Goal: Information Seeking & Learning: Learn about a topic

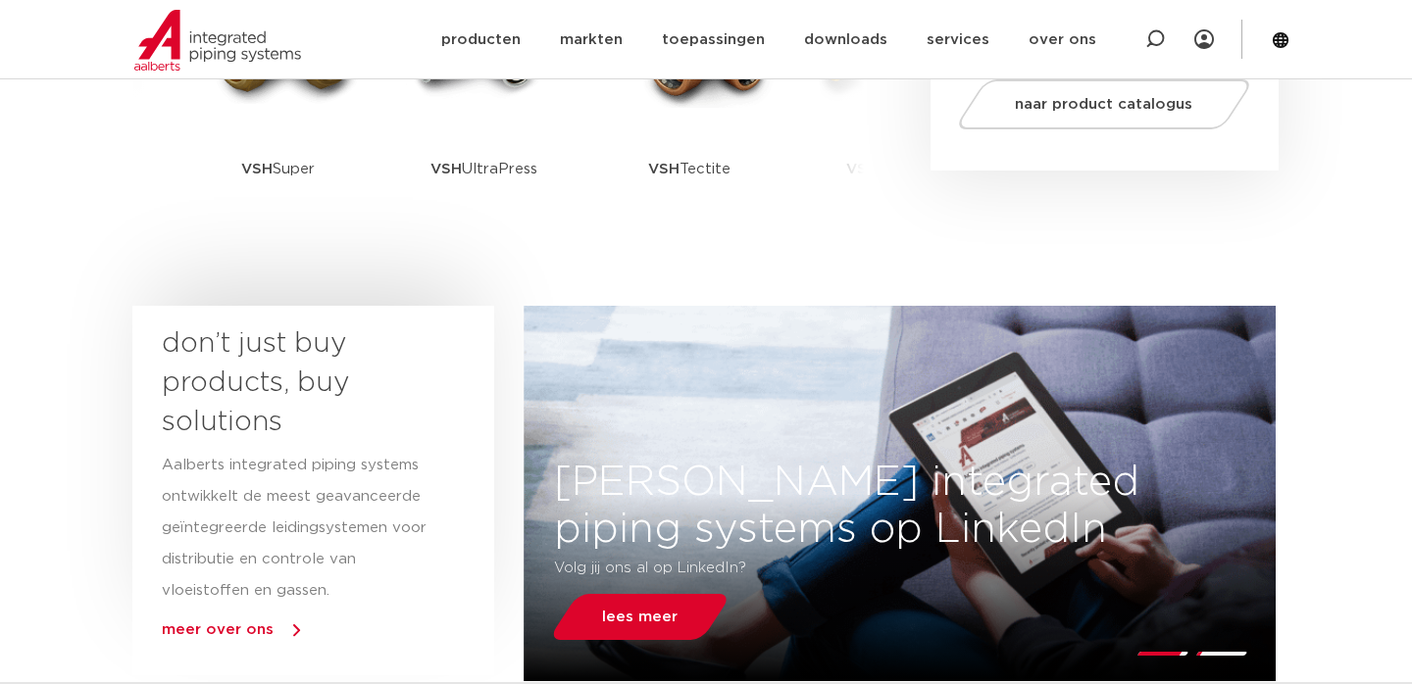
scroll to position [757, 0]
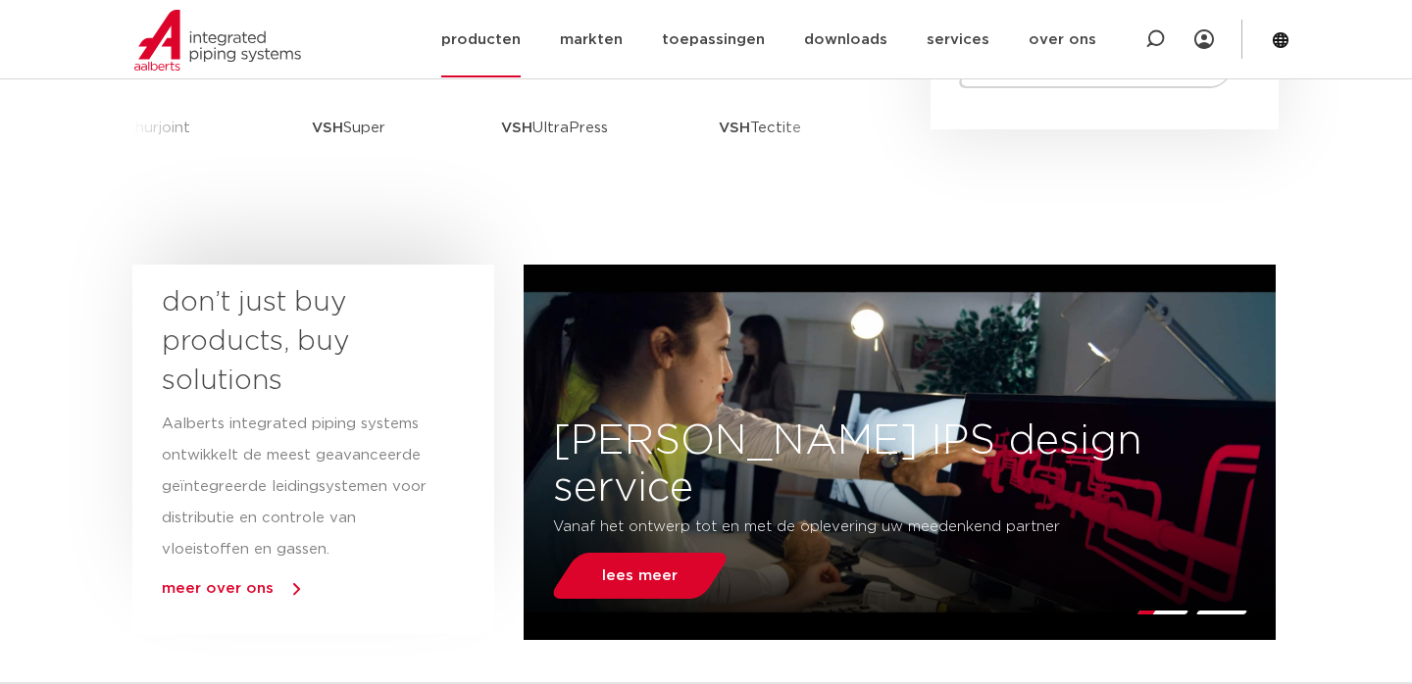
click at [501, 59] on link "producten" at bounding box center [480, 40] width 79 height 76
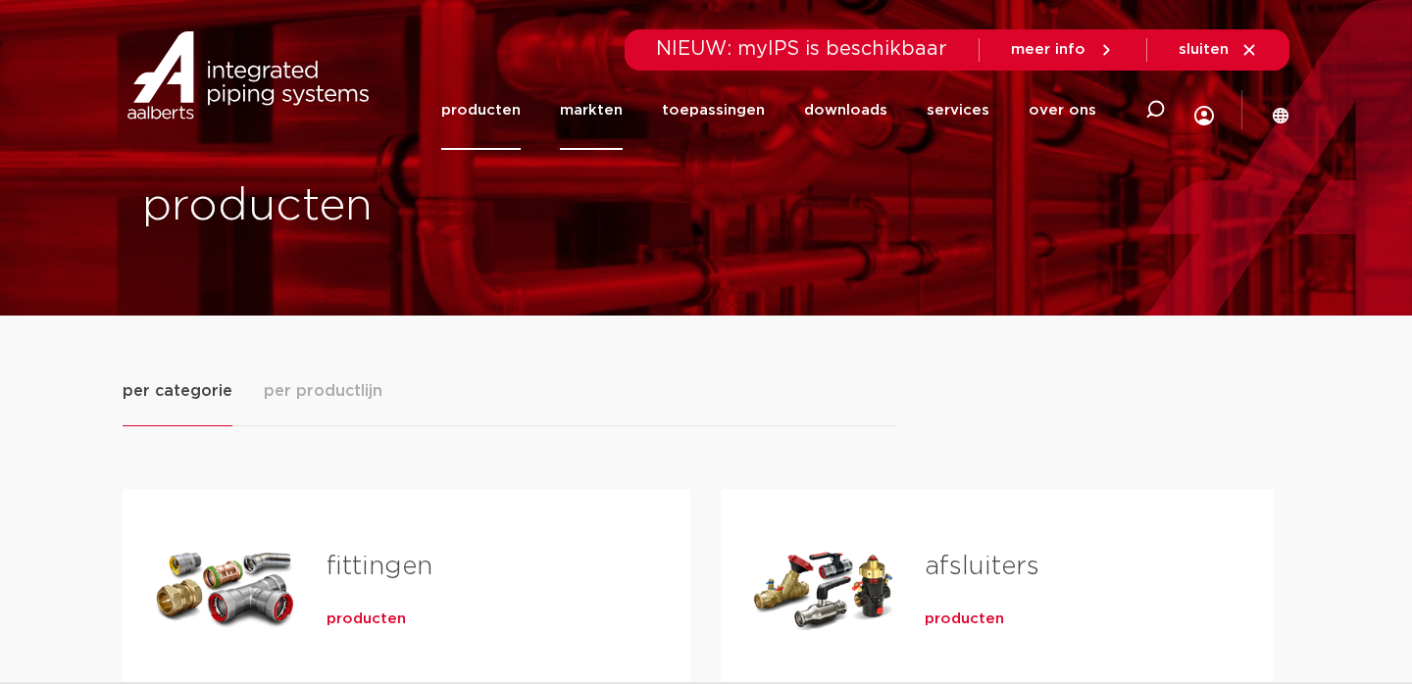
click at [605, 107] on link "markten" at bounding box center [591, 110] width 63 height 79
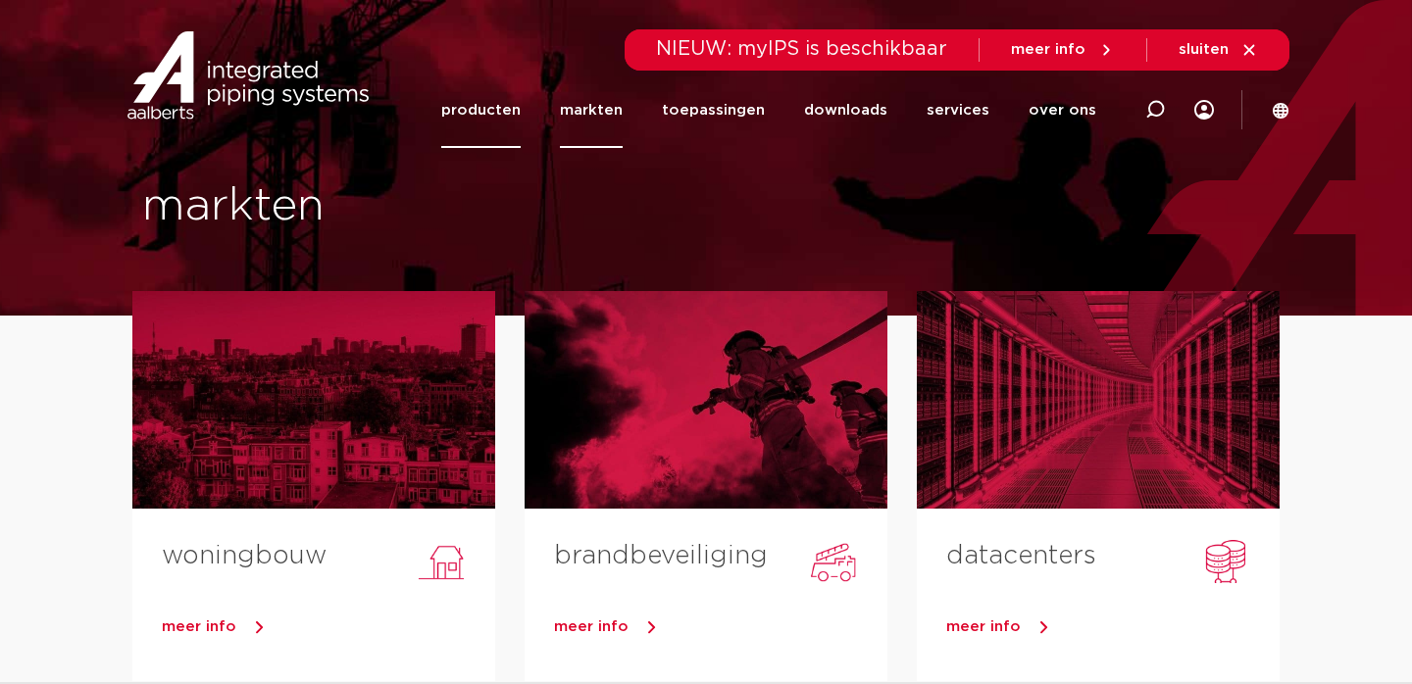
click at [489, 141] on link "producten" at bounding box center [480, 111] width 79 height 76
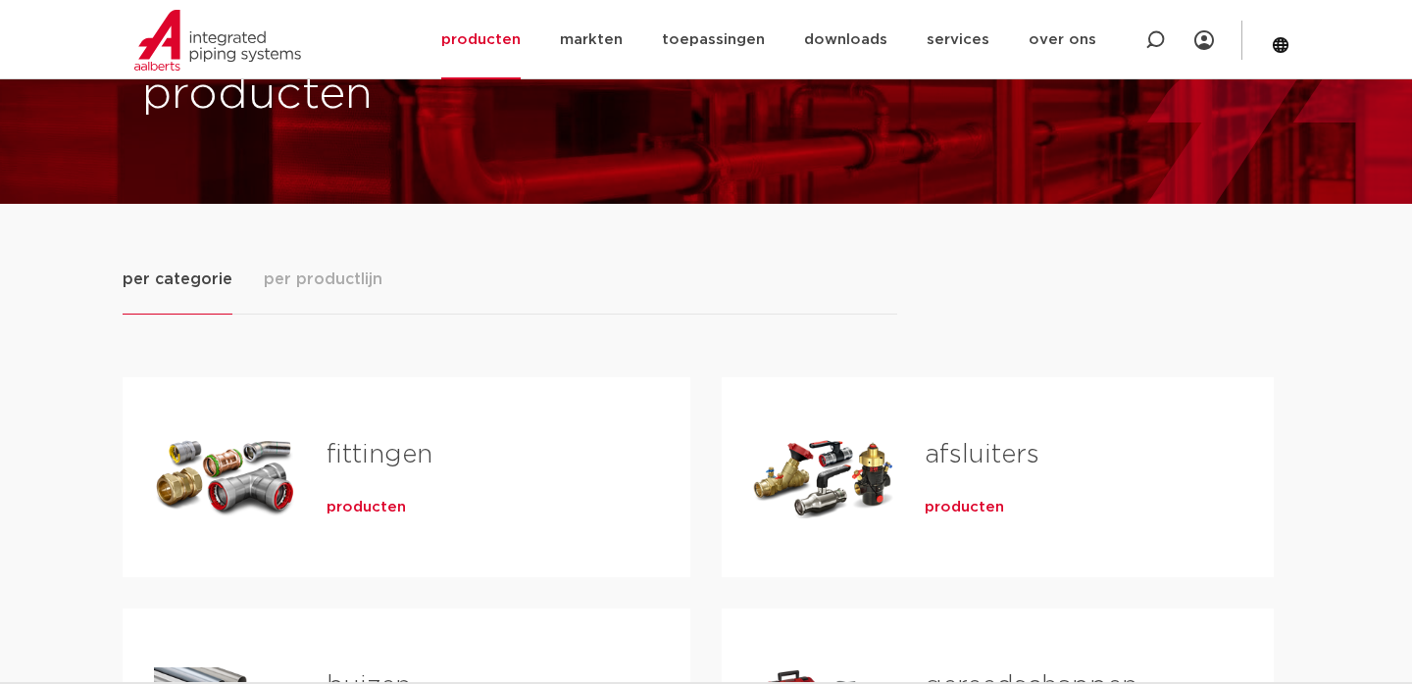
click at [307, 287] on span "per productlijn" at bounding box center [323, 280] width 119 height 24
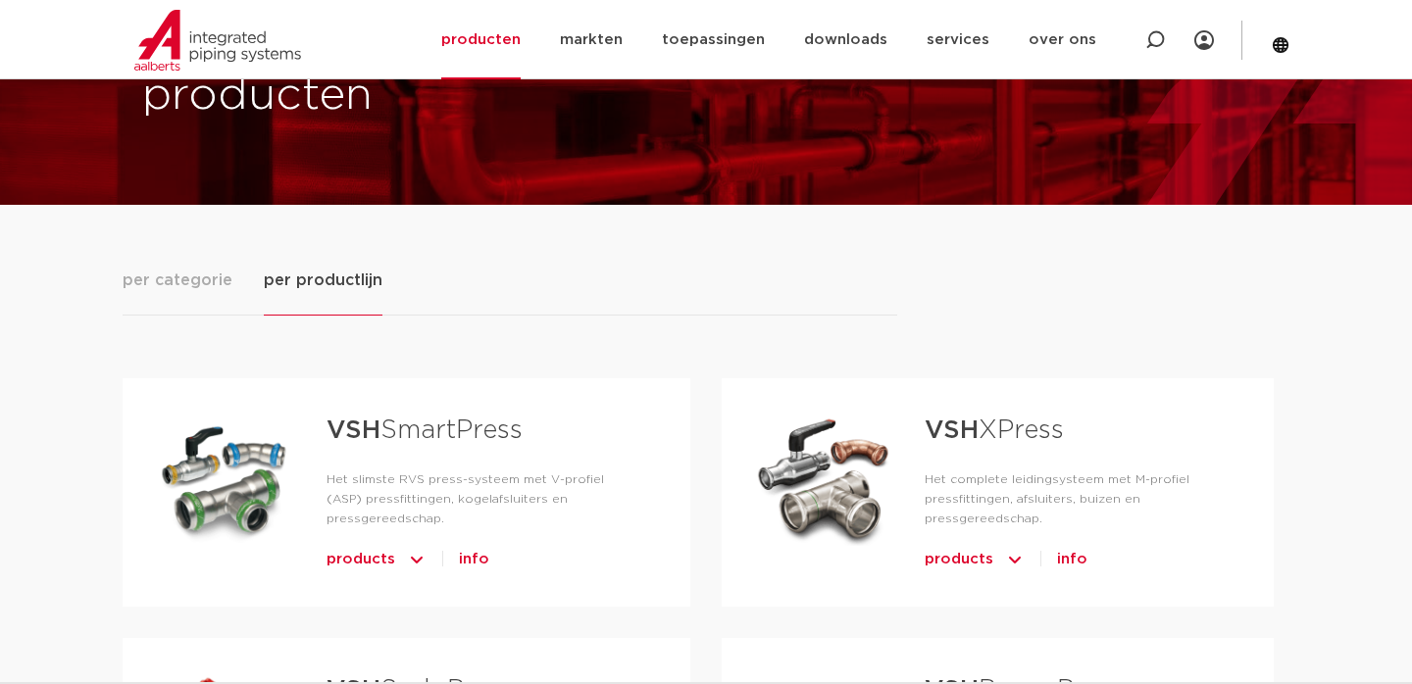
scroll to position [109, 0]
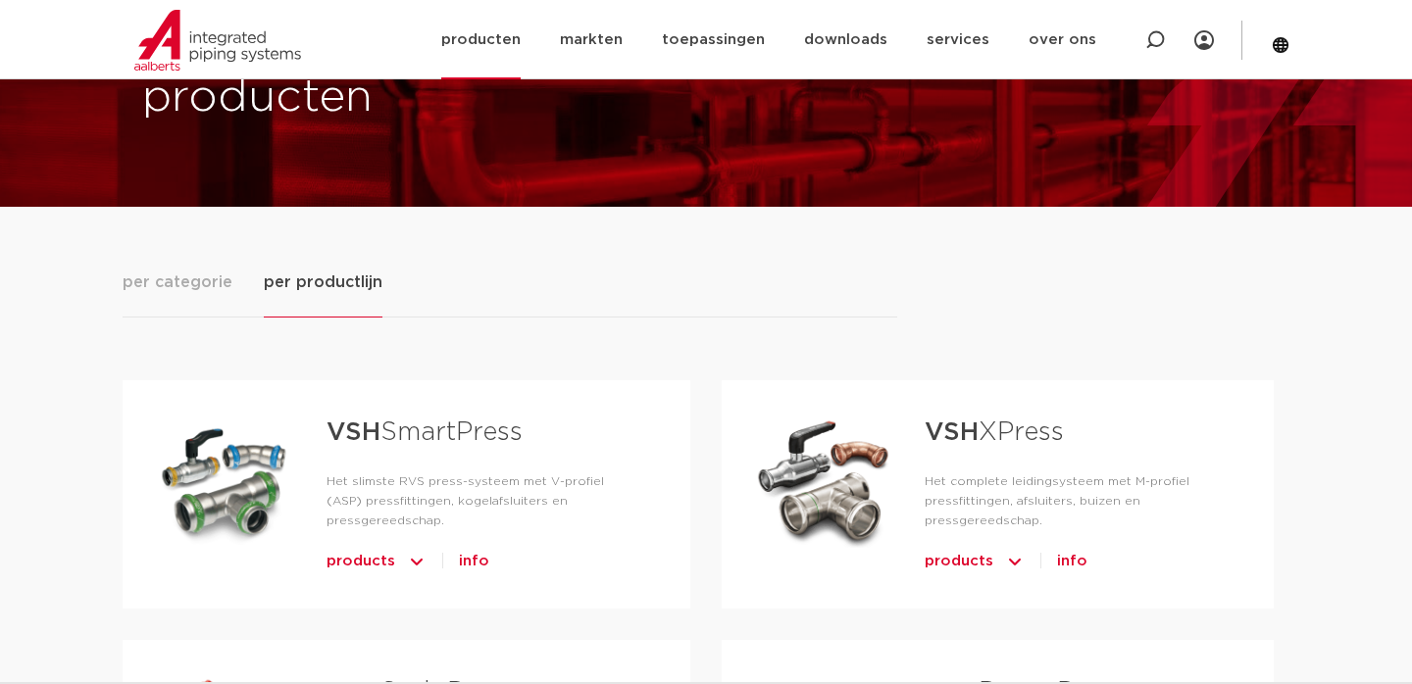
click at [208, 37] on img at bounding box center [217, 40] width 167 height 61
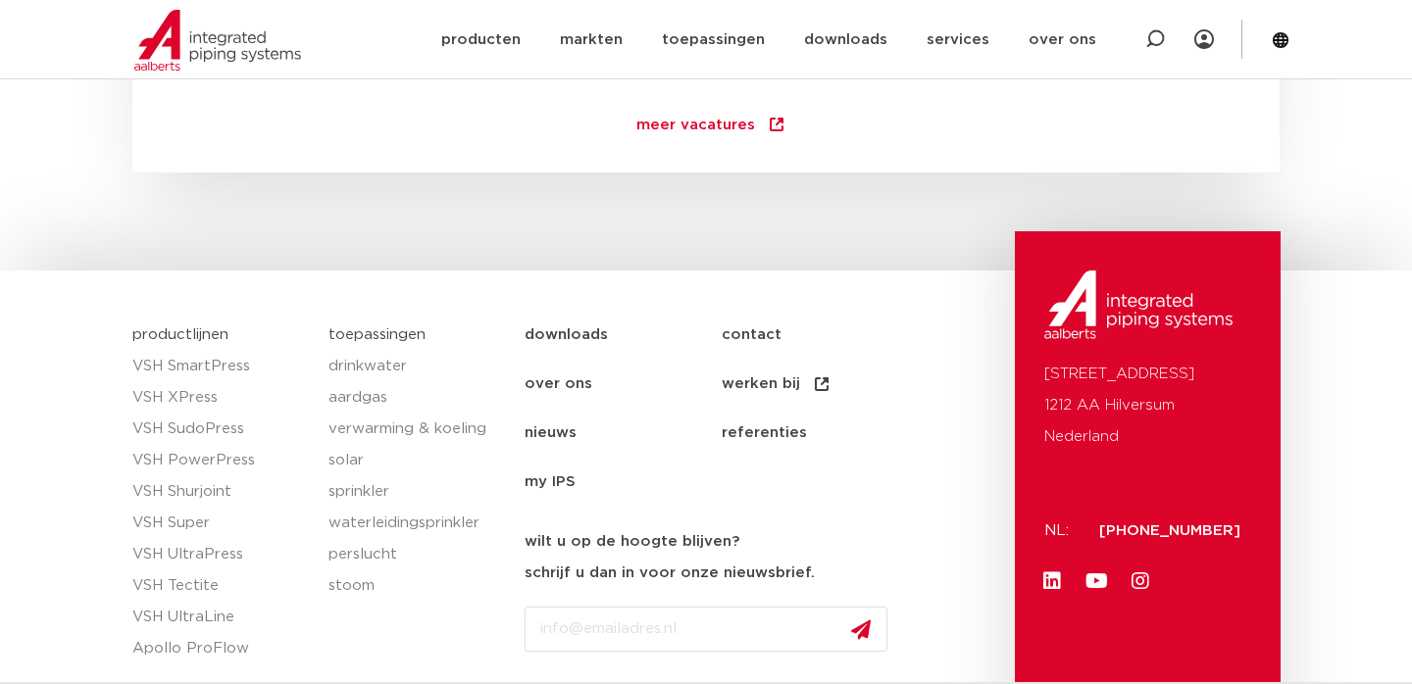
scroll to position [2905, 0]
click at [348, 468] on link "solar" at bounding box center [416, 458] width 176 height 31
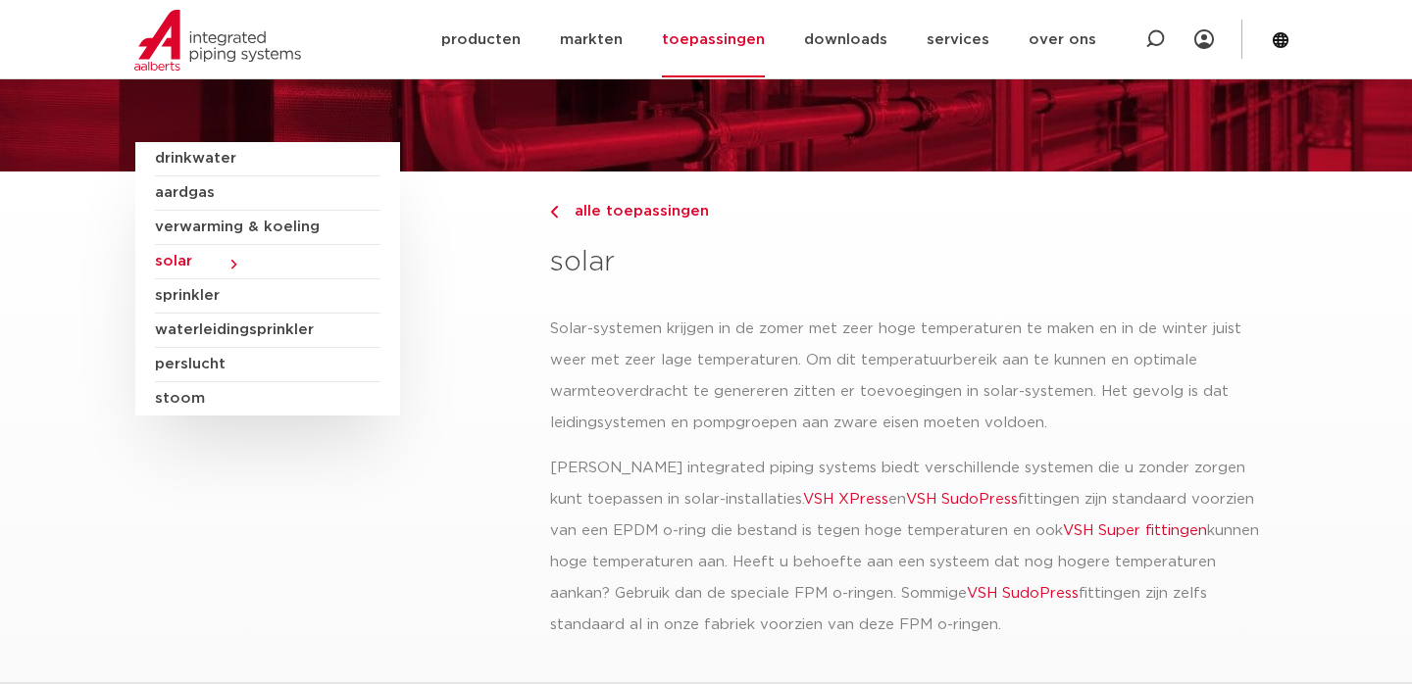
scroll to position [277, 0]
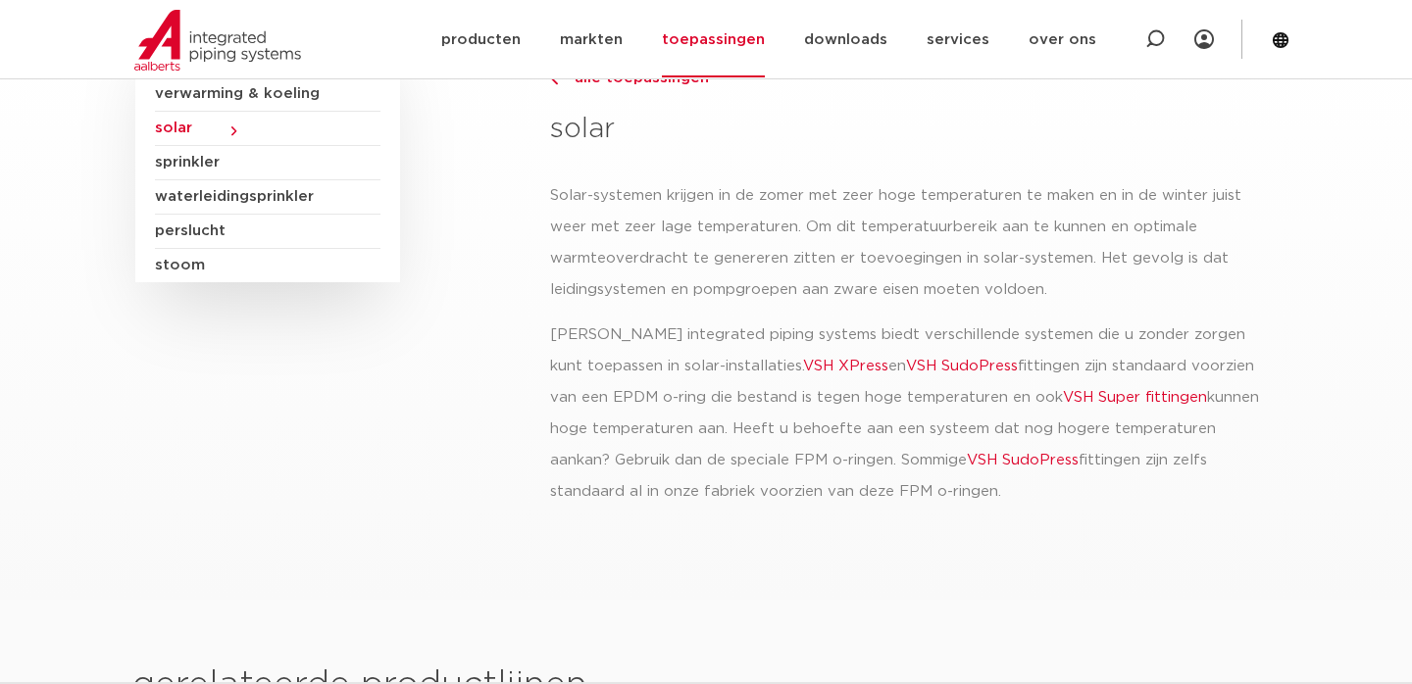
click at [813, 357] on p "[PERSON_NAME] integrated piping systems biedt verschillende systemen die u zond…" at bounding box center [913, 414] width 727 height 188
click at [813, 359] on link "VSH XPress" at bounding box center [845, 366] width 85 height 15
